Goal: Register for event/course

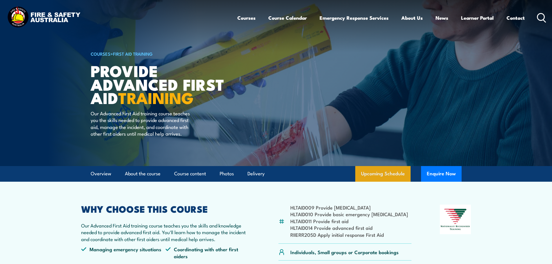
click at [372, 172] on link "Upcoming Schedule" at bounding box center [382, 174] width 55 height 16
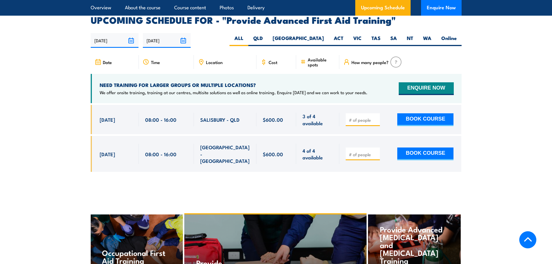
scroll to position [920, 0]
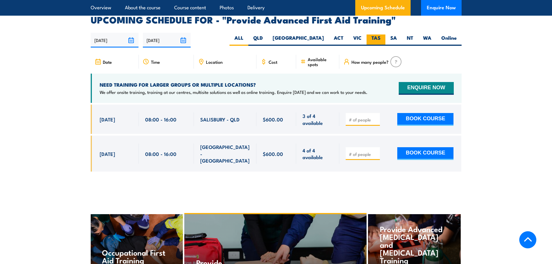
click at [374, 34] on label "TAS" at bounding box center [376, 39] width 19 height 11
click at [381, 34] on input "TAS" at bounding box center [383, 36] width 4 height 4
radio input "true"
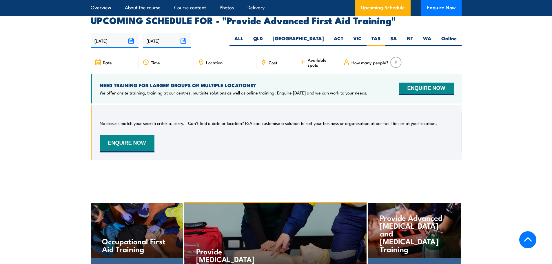
scroll to position [920, 0]
